Goal: Find specific page/section: Find specific page/section

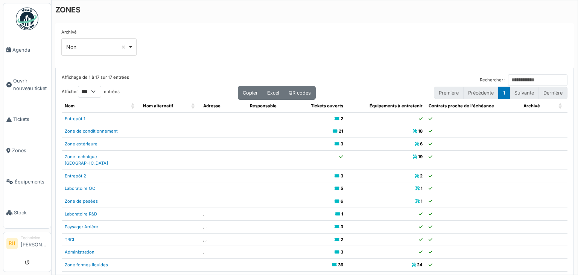
select select "***"
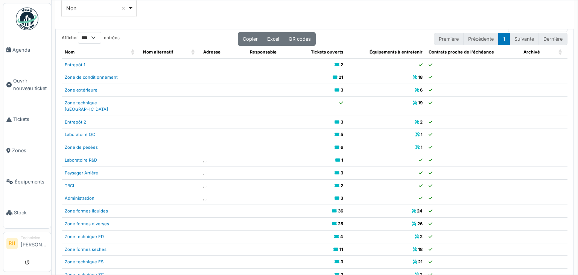
scroll to position [67, 0]
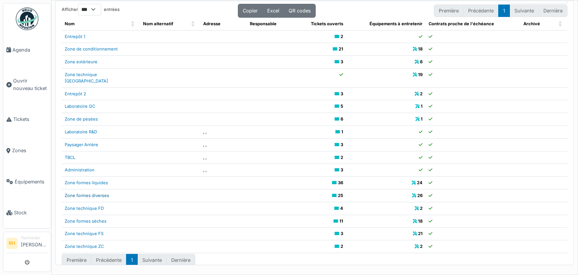
click at [91, 193] on link "Zone formes diverses" at bounding box center [87, 195] width 44 height 5
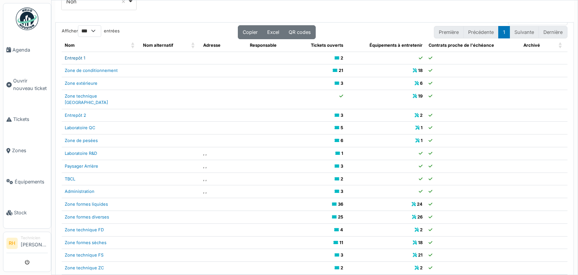
scroll to position [29, 0]
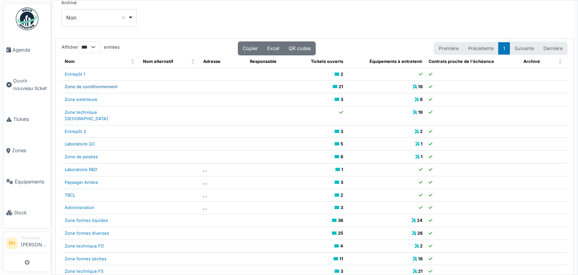
click at [94, 88] on link "Zone de conditionnement" at bounding box center [91, 86] width 53 height 5
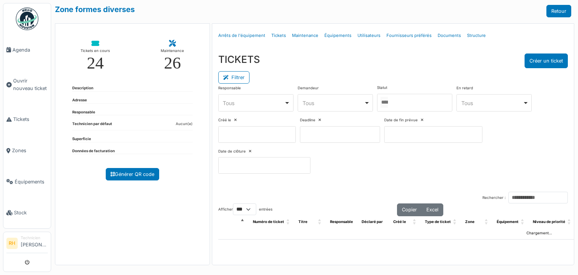
select select "***"
click at [423, 104] on div at bounding box center [414, 103] width 75 height 18
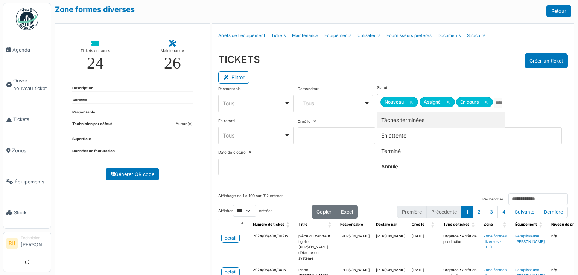
click at [439, 60] on div "TICKETS Créer un ticket" at bounding box center [393, 60] width 350 height 15
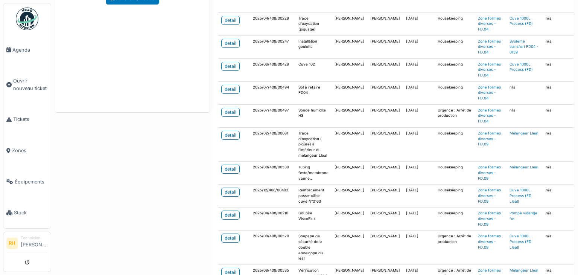
scroll to position [376, 0]
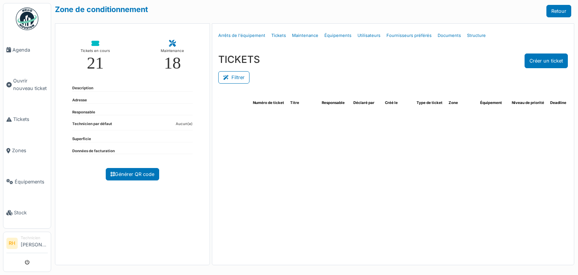
click at [234, 82] on button "Filtrer" at bounding box center [233, 77] width 31 height 12
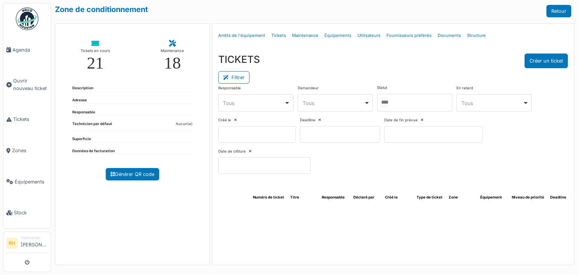
select select "***"
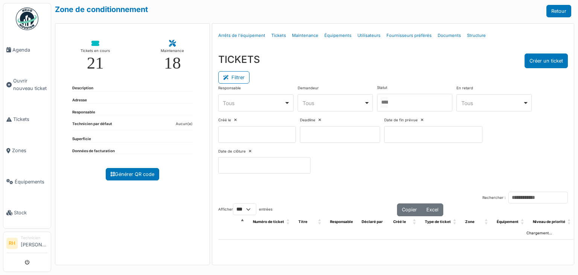
click at [404, 103] on div at bounding box center [414, 103] width 75 height 18
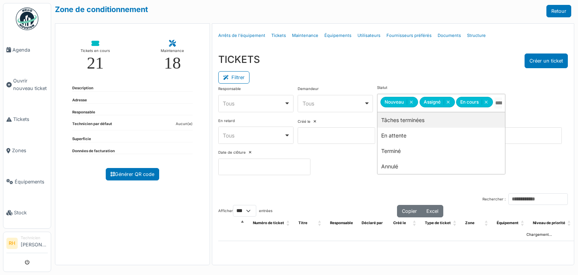
drag, startPoint x: 398, startPoint y: 70, endPoint x: 392, endPoint y: 74, distance: 7.5
click at [398, 71] on div "Filtrer" at bounding box center [393, 76] width 350 height 17
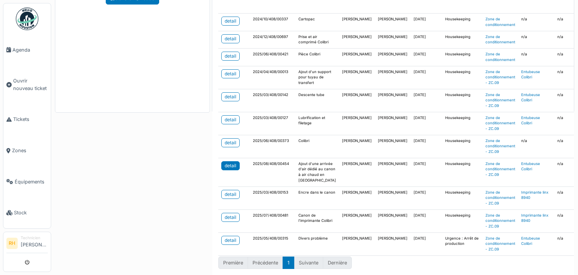
scroll to position [364, 0]
click at [230, 78] on link "detail" at bounding box center [230, 73] width 18 height 9
click at [233, 61] on link "detail" at bounding box center [230, 56] width 18 height 9
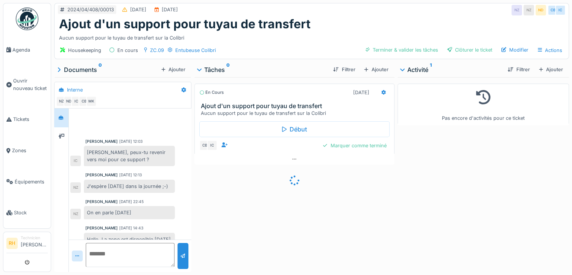
scroll to position [125, 0]
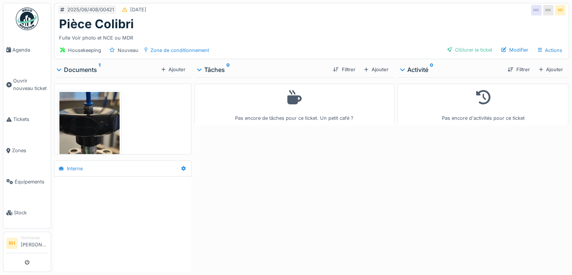
click at [93, 112] on img at bounding box center [89, 134] width 60 height 85
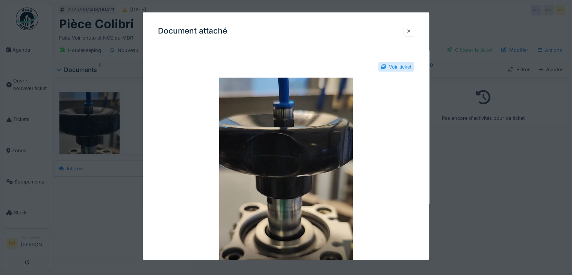
click at [119, 125] on div at bounding box center [286, 137] width 572 height 275
